Goal: Task Accomplishment & Management: Manage account settings

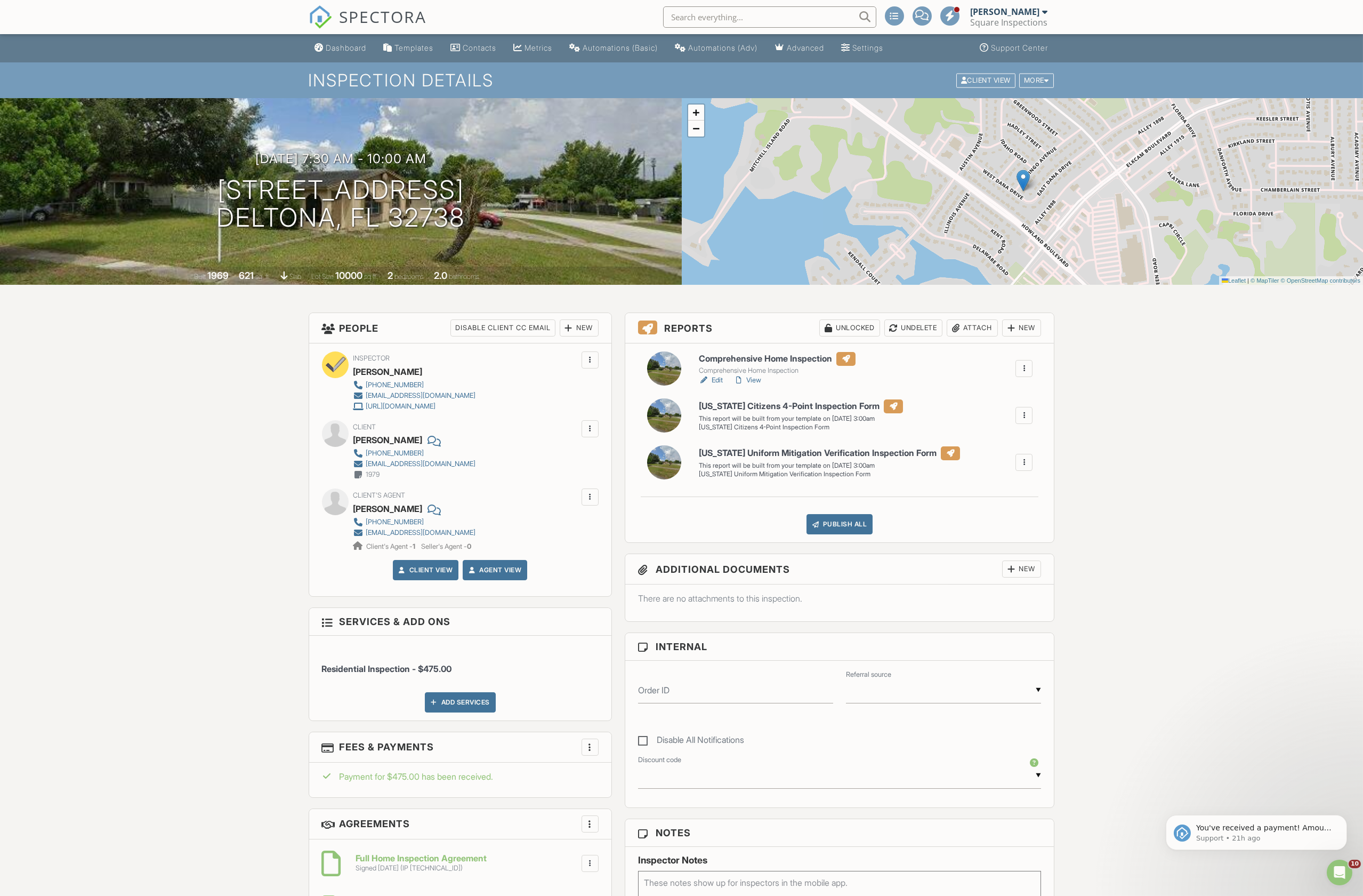
click at [349, 7] on span "SPECTORA" at bounding box center [383, 16] width 87 height 22
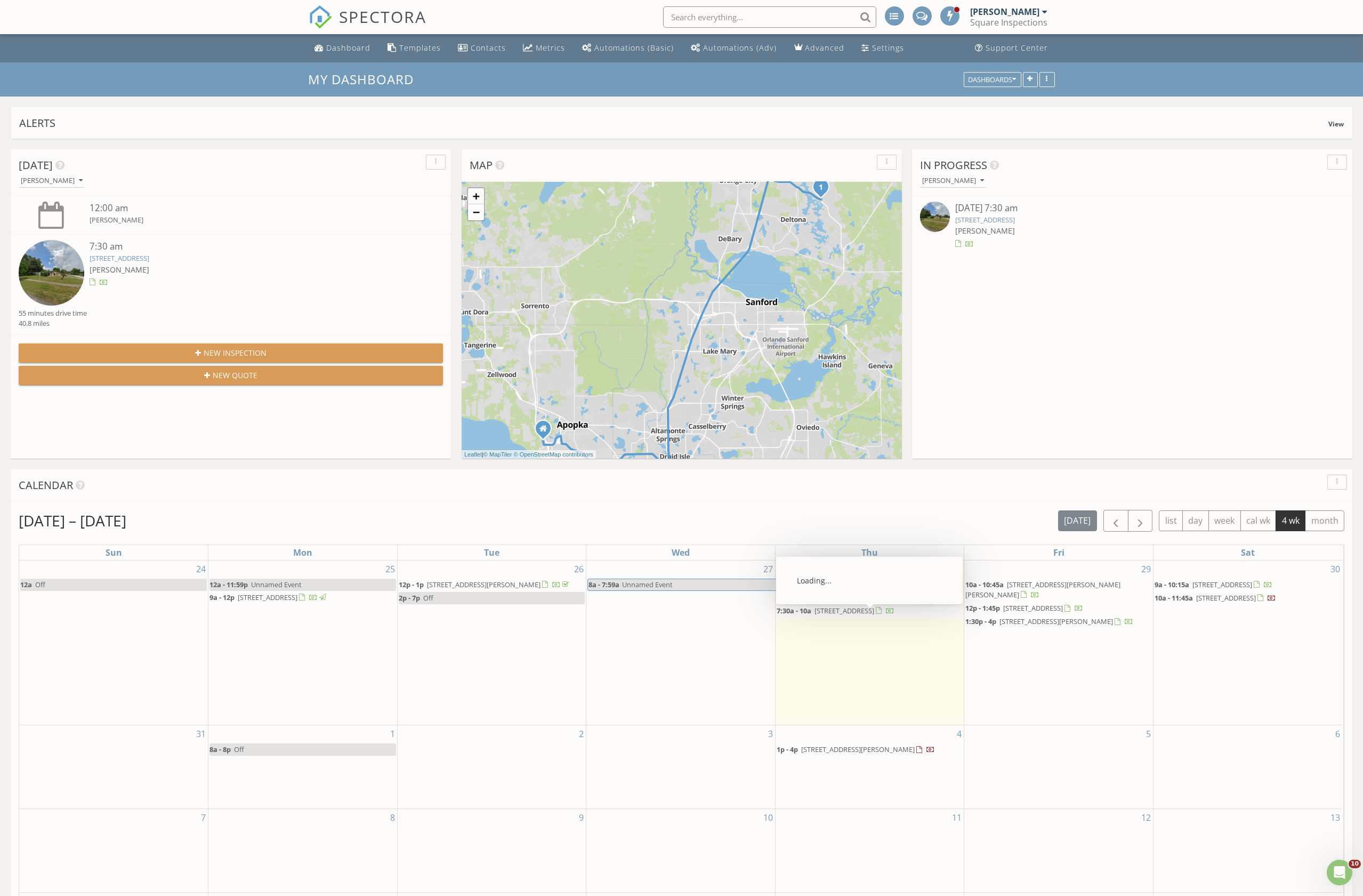
click at [861, 616] on span "7:30a - 10a 2201 Flamingo Ave, Deltona 32738" at bounding box center [836, 611] width 118 height 11
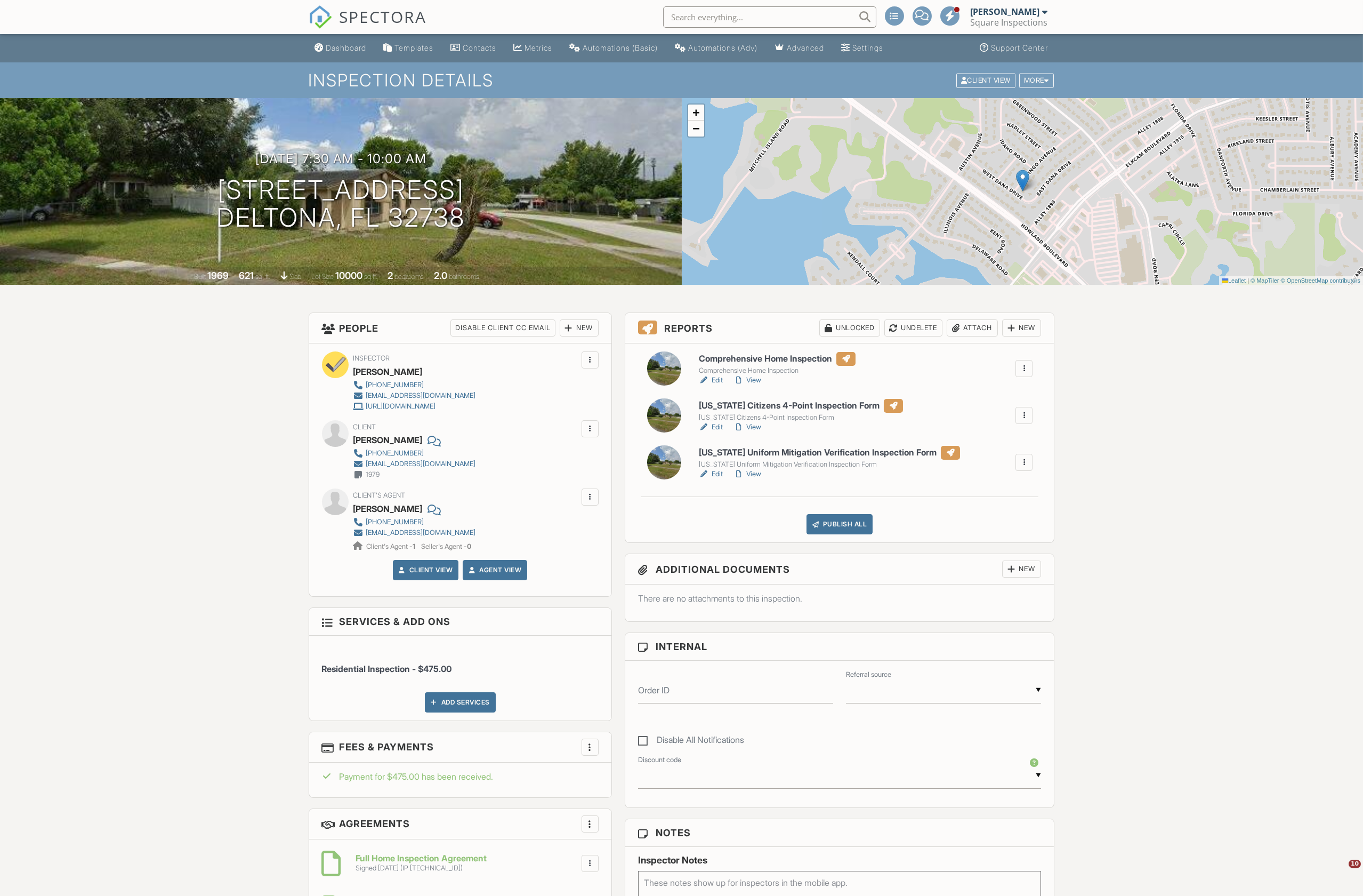
click at [721, 380] on link "Edit" at bounding box center [710, 380] width 24 height 11
